Goal: Navigation & Orientation: Find specific page/section

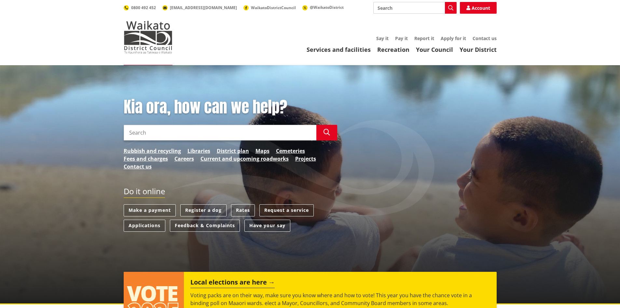
click at [480, 54] on header "Toggle search Toggle navigation Services and facilities Recreation Your Council…" at bounding box center [310, 32] width 620 height 65
click at [480, 50] on link "Your District" at bounding box center [478, 50] width 37 height 8
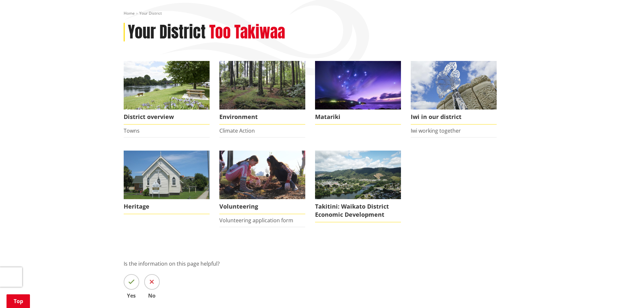
scroll to position [98, 0]
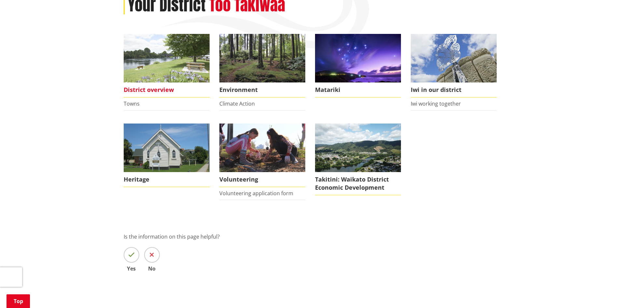
click at [143, 91] on span "District overview" at bounding box center [167, 89] width 86 height 15
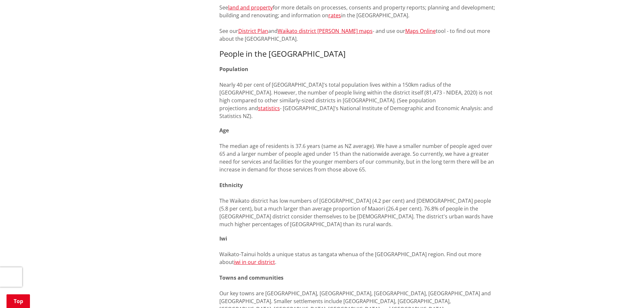
scroll to position [423, 0]
